Goal: Task Accomplishment & Management: Manage account settings

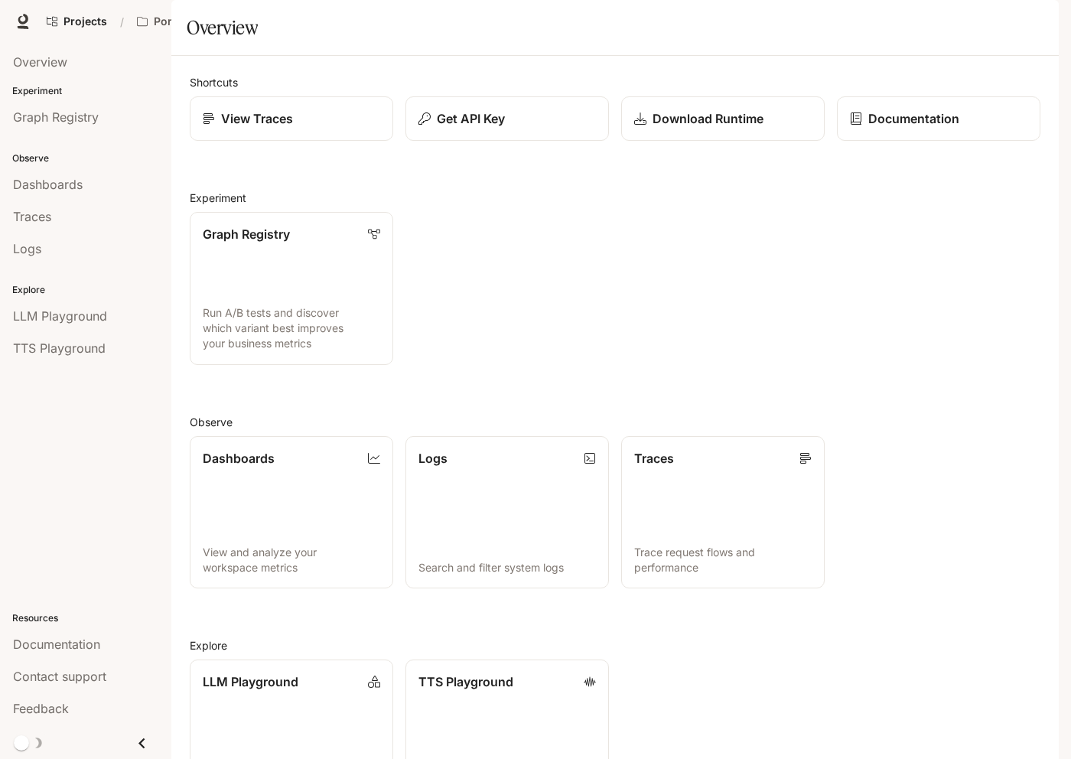
click at [1049, 25] on button "button" at bounding box center [1037, 21] width 31 height 31
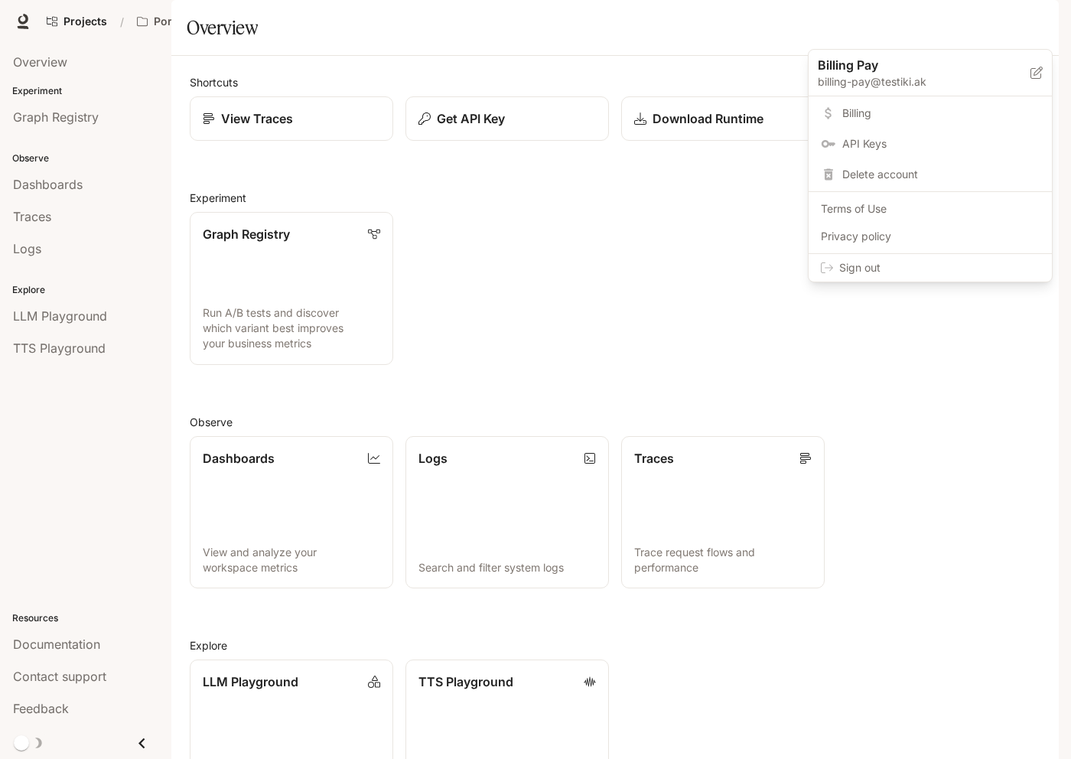
click at [825, 274] on icon at bounding box center [827, 268] width 12 height 12
